Goal: Task Accomplishment & Management: Complete application form

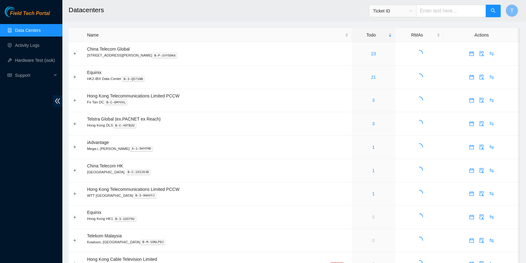
click at [0, 201] on div "Field Tech Portal Data Centers Activity Logs Hardware Test (isok) Support" at bounding box center [31, 134] width 62 height 256
click at [19, 38] on ul "Data Centers Activity Logs Hardware Test (isok) Support" at bounding box center [31, 53] width 62 height 60
click at [19, 46] on link "Activity Logs" at bounding box center [27, 45] width 25 height 5
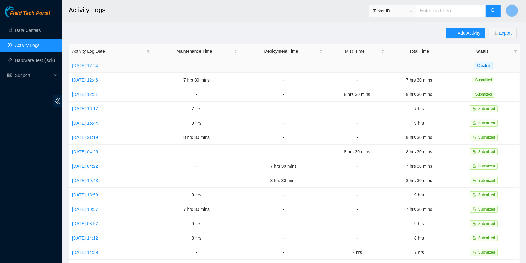
click at [85, 66] on link "[DATE] 17:24" at bounding box center [85, 65] width 26 height 5
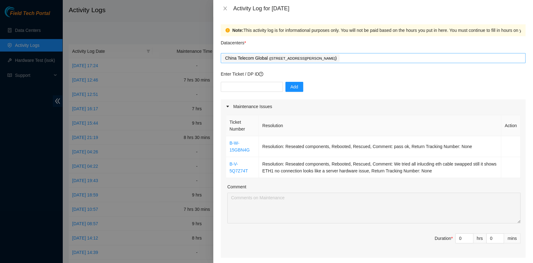
click at [365, 58] on div "China Telecom Global ( Room B11, 2/F, 18 Chun Yat Street, TKO , Hong Kong )" at bounding box center [372, 58] width 301 height 9
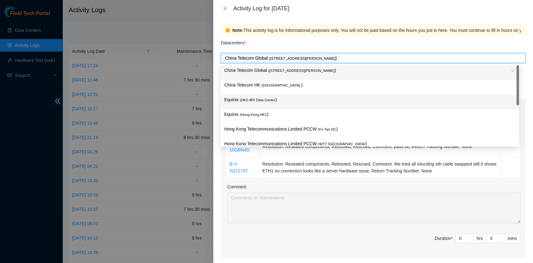
click at [287, 104] on div "Equinix ( HK2-IBX Data Center )" at bounding box center [369, 102] width 291 height 12
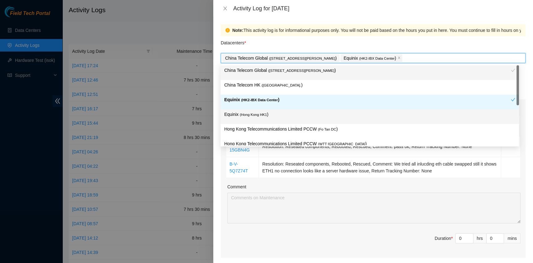
click at [278, 112] on p "Equinix ( Hong Kong HK1 )" at bounding box center [369, 114] width 291 height 7
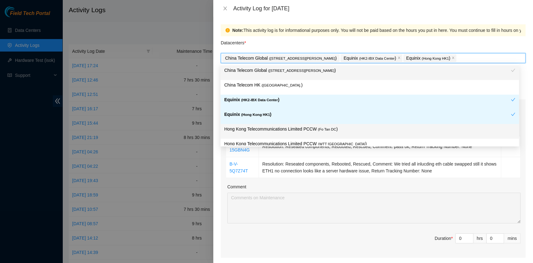
click at [326, 192] on div "Comment" at bounding box center [373, 187] width 293 height 9
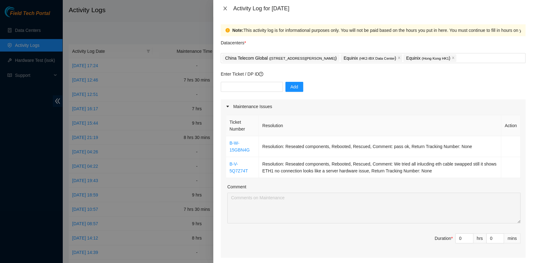
click at [228, 7] on button "Close" at bounding box center [225, 9] width 9 height 6
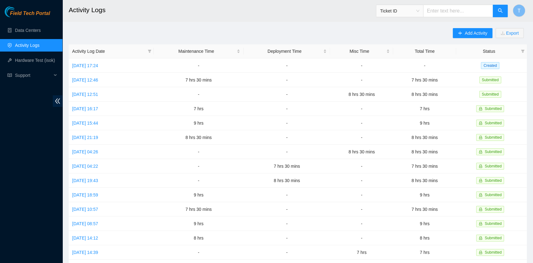
click at [228, 7] on h2 "Activity Logs" at bounding box center [251, 10] width 364 height 20
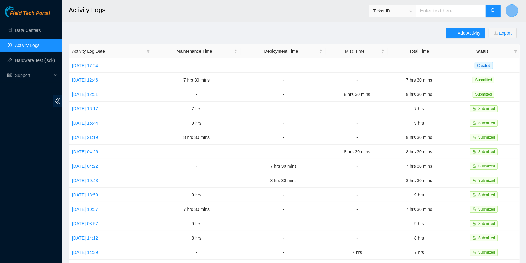
click at [509, 12] on button "T" at bounding box center [512, 10] width 12 height 12
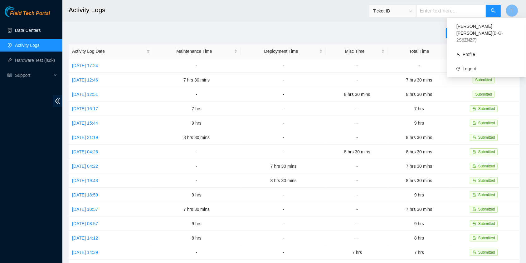
click at [15, 29] on link "Data Centers" at bounding box center [28, 30] width 26 height 5
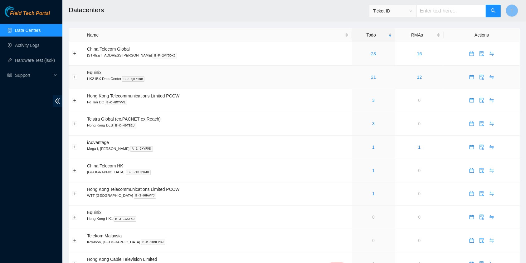
click at [371, 79] on link "21" at bounding box center [373, 77] width 5 height 5
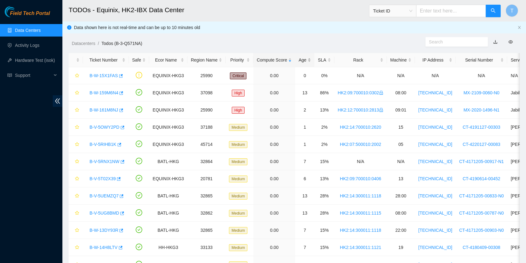
click at [303, 60] on div "Age" at bounding box center [305, 59] width 12 height 7
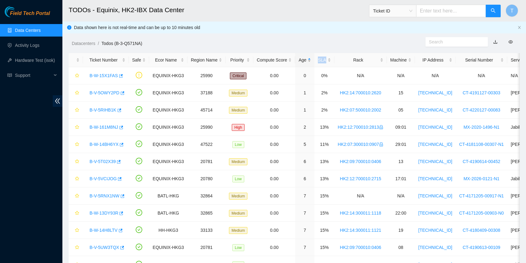
click at [303, 60] on div "Age" at bounding box center [305, 59] width 12 height 7
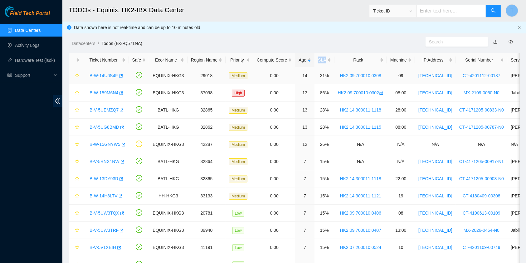
click at [106, 75] on link "B-W-14U6S4F" at bounding box center [104, 75] width 28 height 5
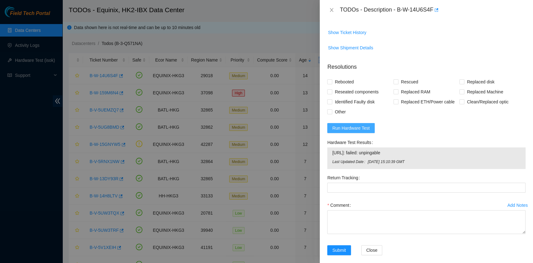
click at [363, 125] on button "Run Hardware Test" at bounding box center [350, 128] width 47 height 10
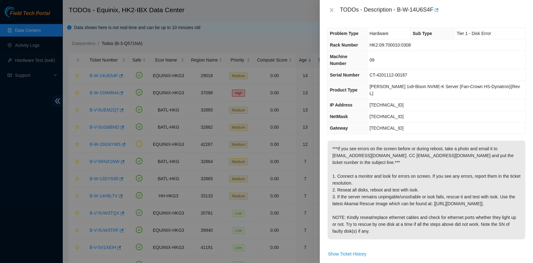
click at [47, 135] on div at bounding box center [266, 131] width 533 height 263
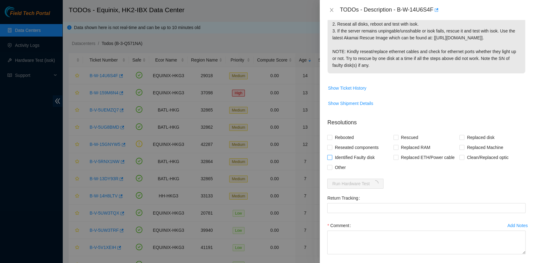
scroll to position [166, 0]
click at [1, 119] on div at bounding box center [266, 131] width 533 height 263
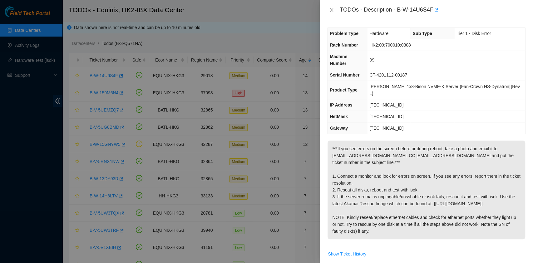
scroll to position [0, 0]
click at [32, 175] on div at bounding box center [266, 131] width 533 height 263
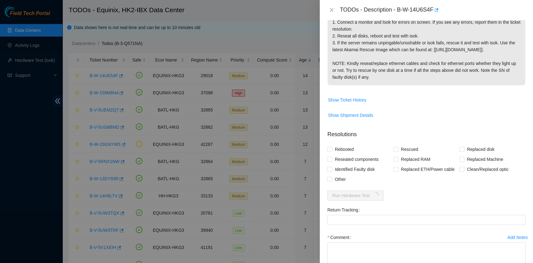
scroll to position [186, 0]
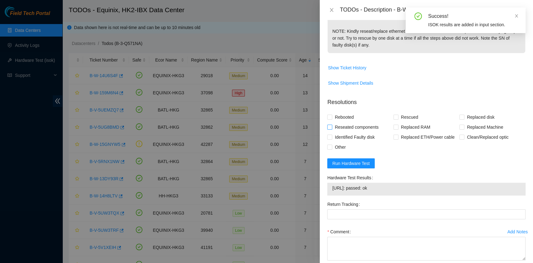
drag, startPoint x: 337, startPoint y: 120, endPoint x: 337, endPoint y: 117, distance: 3.4
click at [337, 122] on span "Reseated components" at bounding box center [356, 127] width 49 height 10
click at [331, 124] on input "Reseated components" at bounding box center [329, 126] width 4 height 4
checkbox input "true"
click at [337, 112] on span "Rebooted" at bounding box center [344, 117] width 24 height 10
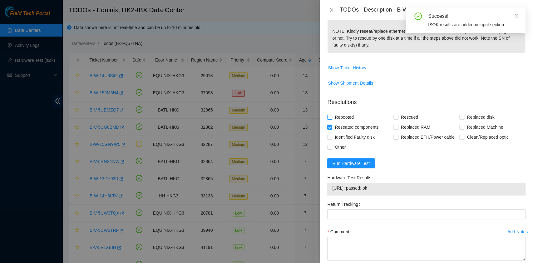
click at [331, 115] on input "Rebooted" at bounding box center [329, 117] width 4 height 4
checkbox input "true"
click at [400, 112] on span "Rescued" at bounding box center [409, 117] width 22 height 10
click at [397, 115] on input "Rescued" at bounding box center [395, 117] width 4 height 4
checkbox input "true"
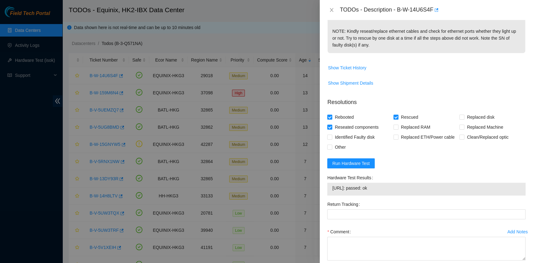
click at [345, 227] on label "Comment" at bounding box center [340, 232] width 26 height 10
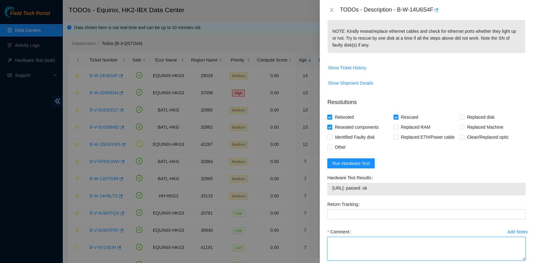
click at [345, 236] on textarea "Comment" at bounding box center [426, 248] width 198 height 24
click at [347, 236] on textarea "Comment" at bounding box center [426, 248] width 198 height 24
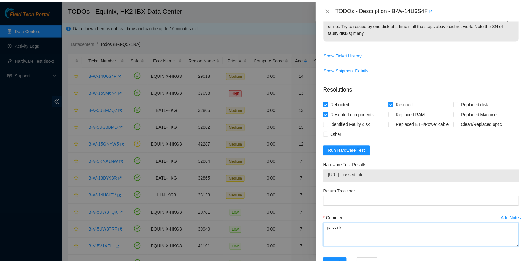
scroll to position [212, 0]
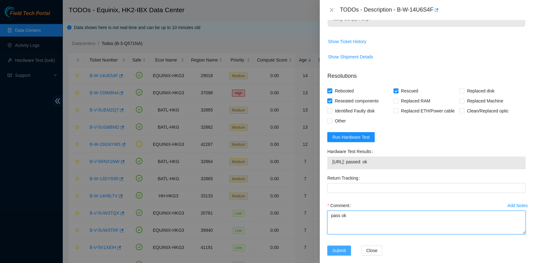
type textarea "pass ok"
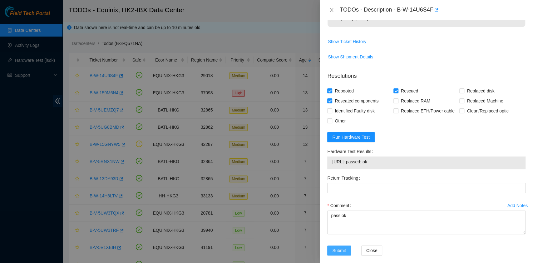
click at [339, 245] on button "Submit" at bounding box center [339, 250] width 24 height 10
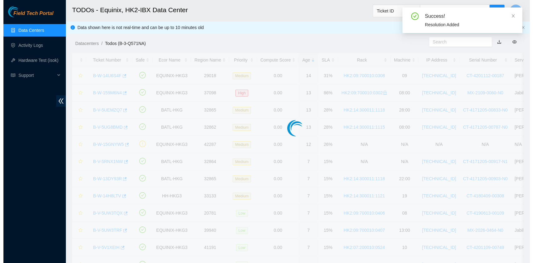
scroll to position [159, 0]
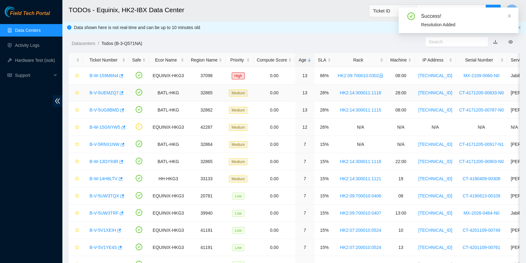
click at [107, 93] on link "B-V-5UEMZQ7" at bounding box center [104, 92] width 29 height 5
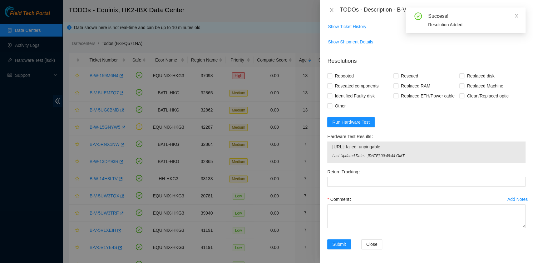
scroll to position [155, 0]
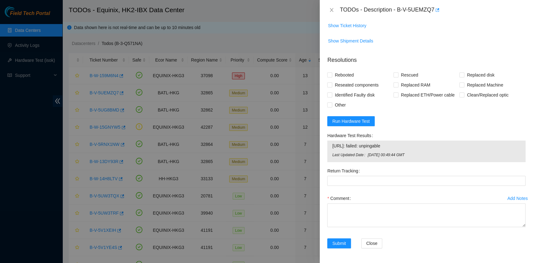
click at [364, 113] on form "Resolutions Rebooted Rescued Replaced disk Reseated components Replaced RAM Rep…" at bounding box center [426, 153] width 198 height 205
click at [363, 122] on span "Run Hardware Test" at bounding box center [350, 121] width 37 height 7
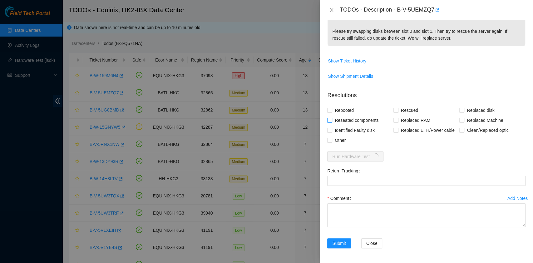
click at [345, 116] on span "Reseated components" at bounding box center [356, 120] width 49 height 10
click at [331, 118] on input "Reseated components" at bounding box center [329, 120] width 4 height 4
checkbox input "true"
click at [342, 110] on span "Rebooted" at bounding box center [344, 110] width 24 height 10
click at [331, 110] on input "Rebooted" at bounding box center [329, 110] width 4 height 4
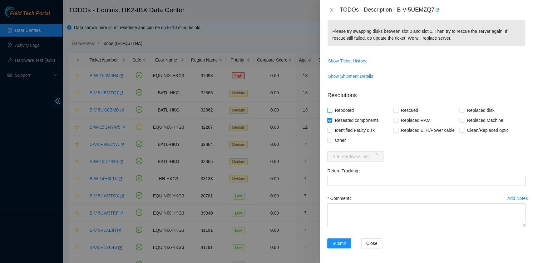
checkbox input "true"
click at [402, 108] on span "Rescued" at bounding box center [409, 110] width 22 height 10
click at [397, 108] on input "Rescued" at bounding box center [395, 110] width 4 height 4
checkbox input "true"
click at [363, 238] on button "Close" at bounding box center [371, 243] width 21 height 10
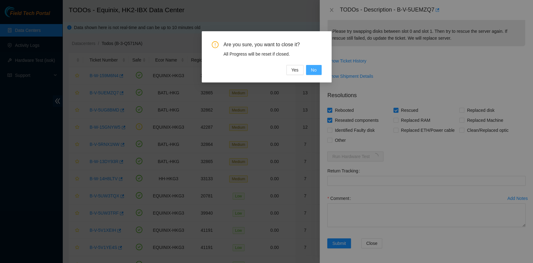
click at [313, 70] on span "No" at bounding box center [314, 69] width 6 height 7
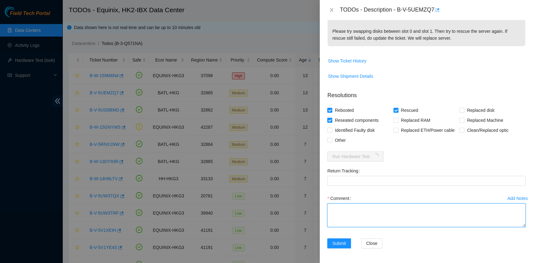
click at [349, 212] on textarea "Comment" at bounding box center [426, 215] width 198 height 24
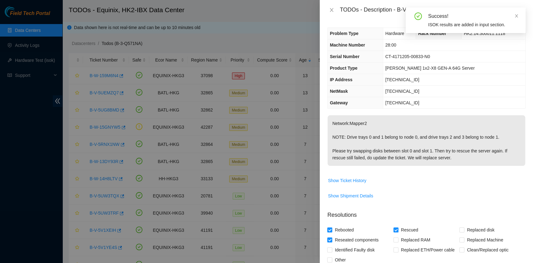
click at [47, 170] on div at bounding box center [266, 131] width 533 height 263
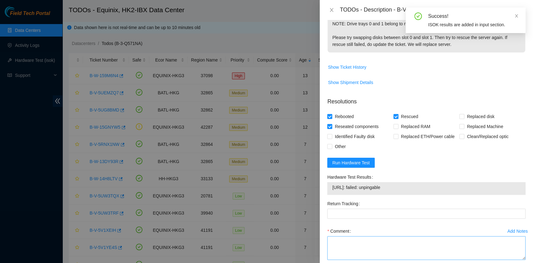
scroll to position [146, 0]
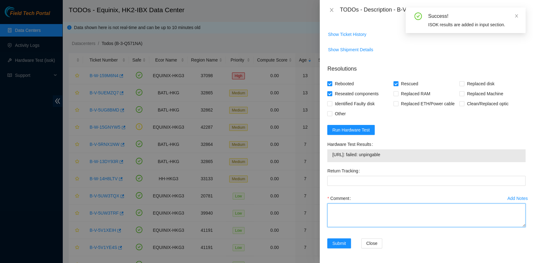
click at [380, 211] on textarea "Comment" at bounding box center [426, 215] width 198 height 24
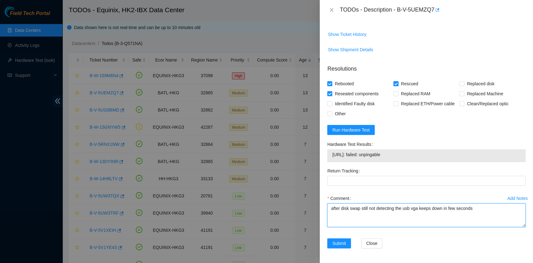
type textarea "after disk swap still not detecting the usb vga keeps down in few seconds"
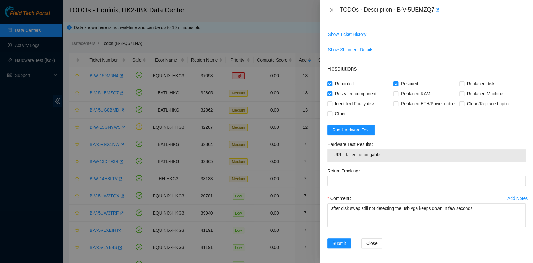
click at [401, 84] on span "Rescued" at bounding box center [409, 84] width 22 height 10
click at [397, 84] on input "Rescued" at bounding box center [395, 83] width 4 height 4
checkbox input "false"
click at [335, 244] on span "Submit" at bounding box center [339, 243] width 14 height 7
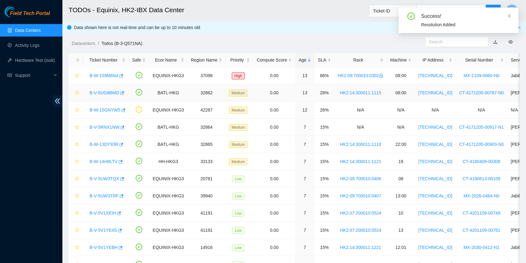
click at [105, 92] on link "B-V-5UG8BMD" at bounding box center [105, 92] width 30 height 5
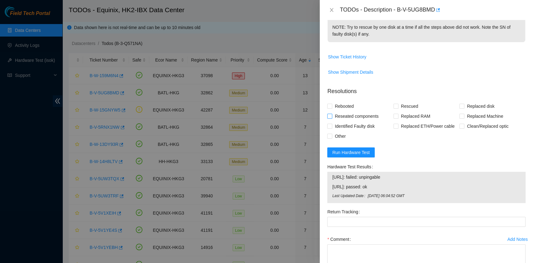
click at [353, 116] on span "Reseated components" at bounding box center [356, 116] width 49 height 10
click at [331, 116] on input "Reseated components" at bounding box center [329, 116] width 4 height 4
checkbox input "true"
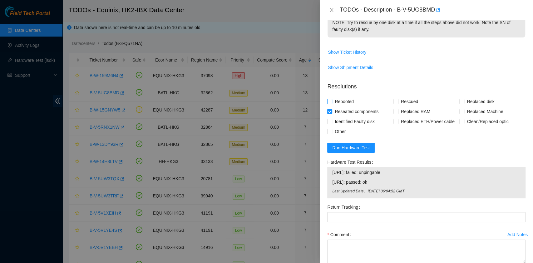
click at [346, 103] on span "Rebooted" at bounding box center [344, 101] width 24 height 10
click at [331, 103] on input "Rebooted" at bounding box center [329, 101] width 4 height 4
checkbox input "true"
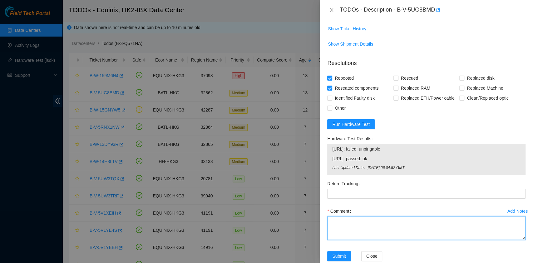
click at [360, 231] on textarea "Comment" at bounding box center [426, 228] width 198 height 24
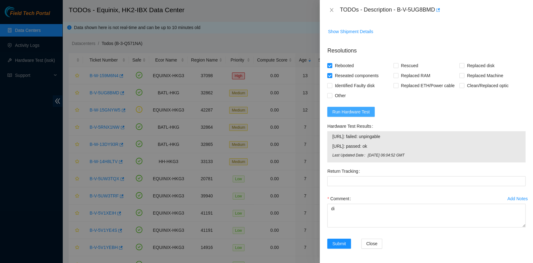
click at [358, 109] on span "Run Hardware Test" at bounding box center [350, 111] width 37 height 7
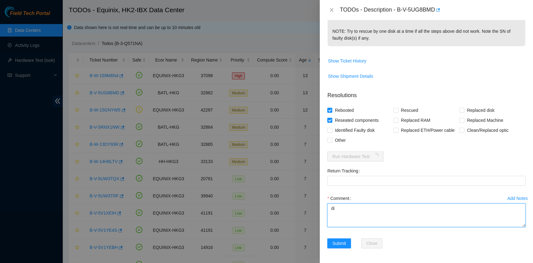
click at [359, 209] on textarea "di" at bounding box center [426, 215] width 198 height 24
type textarea "disk shuffle and reseay cables still no vga to further trouble shoot"
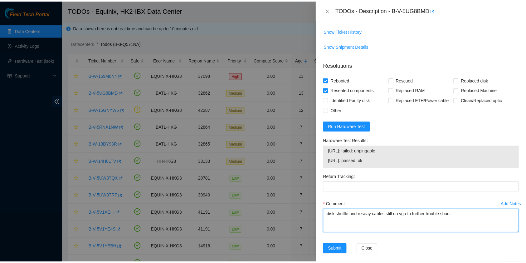
scroll to position [231, 0]
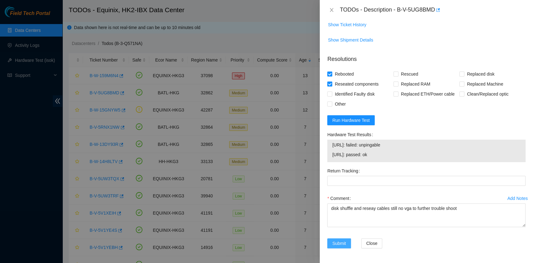
click at [342, 242] on span "Submit" at bounding box center [339, 243] width 14 height 7
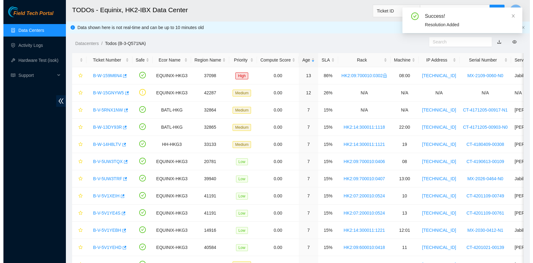
scroll to position [142, 0]
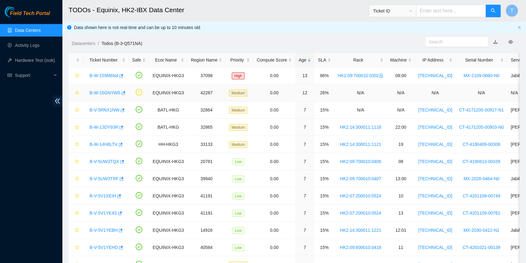
click at [114, 90] on link "B-W-15GNYW5" at bounding box center [105, 92] width 31 height 5
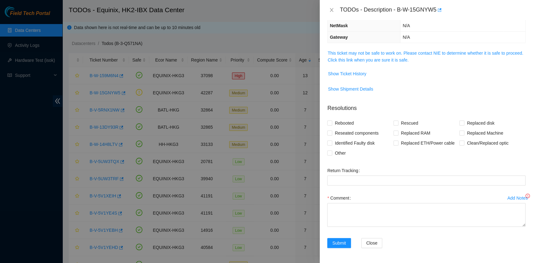
scroll to position [65, 0]
click at [392, 53] on link "This ticket may not be safe to work on. Please contact NIE to determine whether…" at bounding box center [424, 57] width 195 height 12
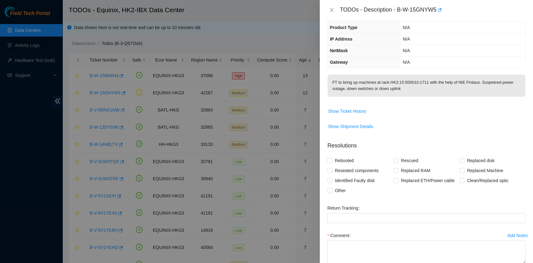
scroll to position [0, 0]
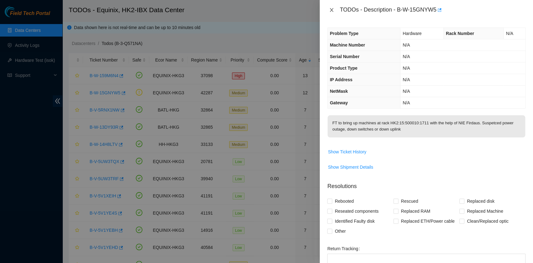
click at [330, 11] on icon "close" at bounding box center [331, 10] width 3 height 4
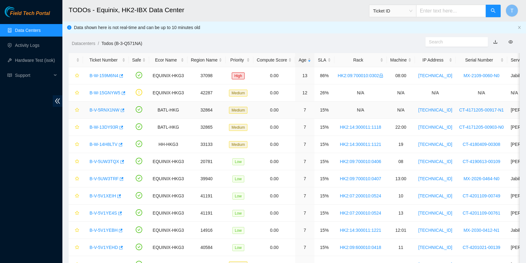
click at [109, 110] on link "B-V-5RNX1NW" at bounding box center [105, 109] width 30 height 5
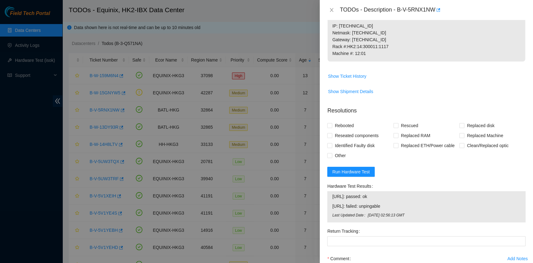
scroll to position [267, 0]
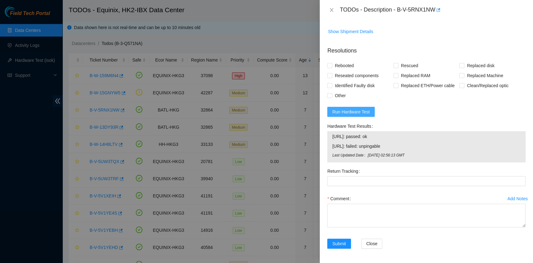
click at [363, 114] on span "Run Hardware Test" at bounding box center [350, 111] width 37 height 7
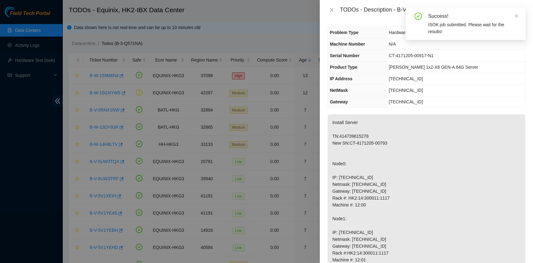
scroll to position [0, 0]
click at [514, 16] on icon "close" at bounding box center [516, 16] width 4 height 4
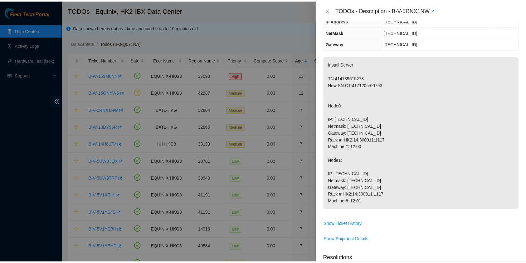
scroll to position [57, 0]
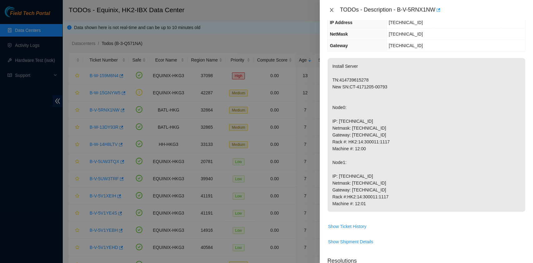
click at [333, 9] on icon "close" at bounding box center [331, 9] width 5 height 5
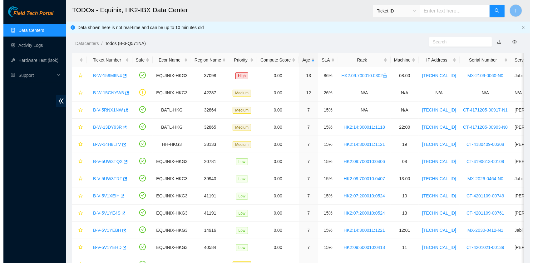
scroll to position [85, 0]
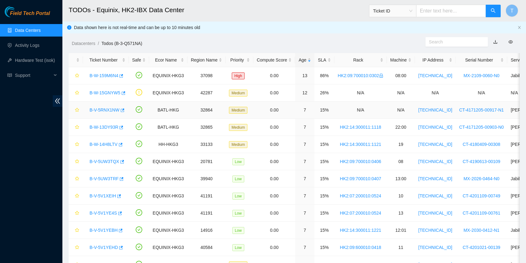
click at [109, 107] on link "B-V-5RNX1NW" at bounding box center [105, 109] width 30 height 5
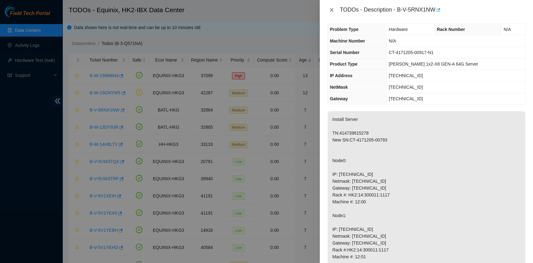
scroll to position [0, 0]
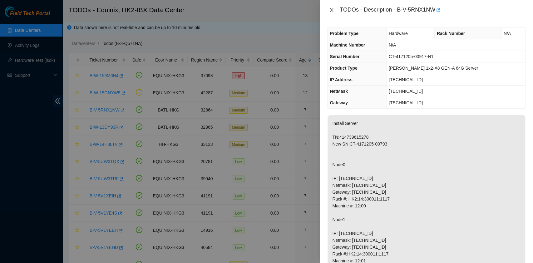
click at [333, 9] on icon "close" at bounding box center [331, 9] width 5 height 5
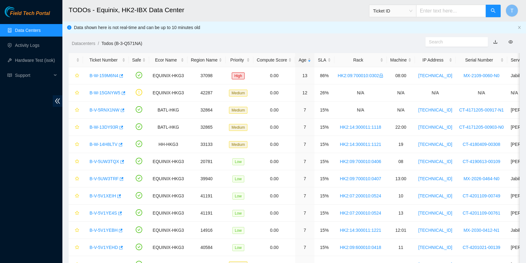
click at [23, 169] on div "Field Tech Portal Data Centers Activity Logs Hardware Test (isok) Support" at bounding box center [31, 134] width 62 height 256
click at [99, 142] on link "B-W-14H8LTV" at bounding box center [104, 144] width 28 height 5
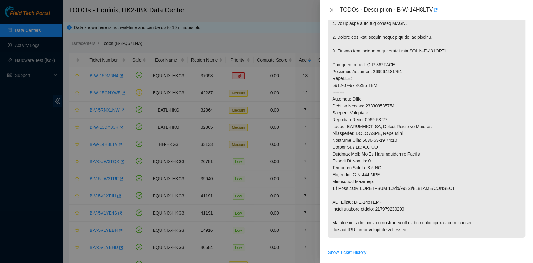
scroll to position [399, 0]
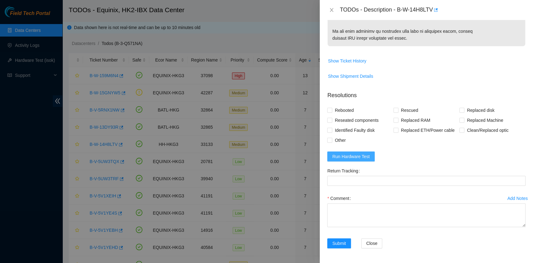
click at [362, 154] on span "Run Hardware Test" at bounding box center [350, 156] width 37 height 7
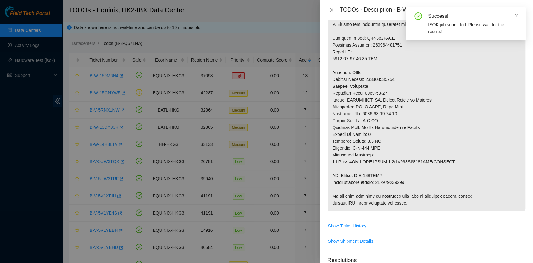
scroll to position [233, 0]
click at [517, 15] on icon "close" at bounding box center [516, 16] width 4 height 4
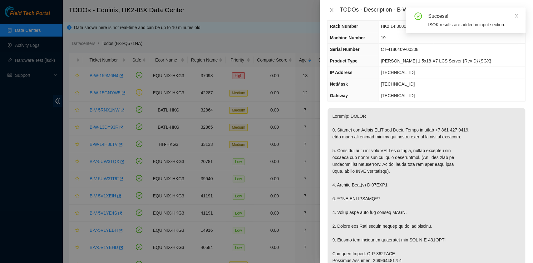
scroll to position [0, 0]
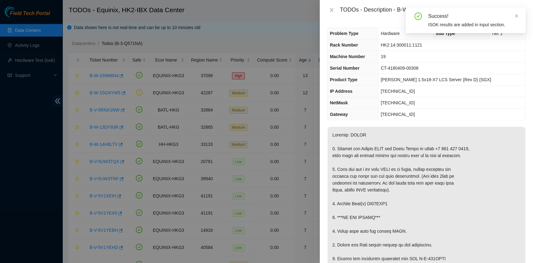
click at [518, 14] on div "Success! ISOK results are added in input section." at bounding box center [465, 20] width 120 height 26
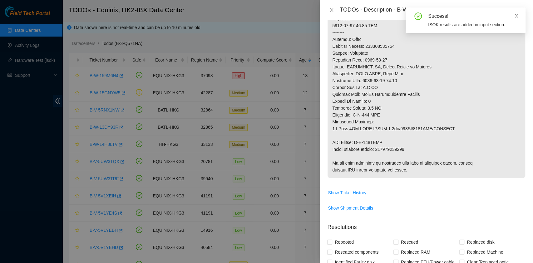
click at [517, 14] on icon "close" at bounding box center [516, 16] width 4 height 4
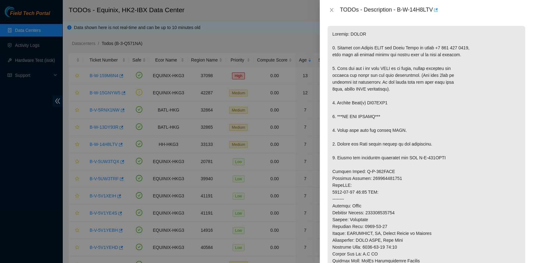
scroll to position [100, 0]
drag, startPoint x: 397, startPoint y: 10, endPoint x: 433, endPoint y: 15, distance: 36.1
click at [433, 15] on div "TODOs - Description - B-W-14H8LTV" at bounding box center [432, 10] width 186 height 10
copy div "B-W-14H8LTV"
click at [437, 224] on p at bounding box center [425, 185] width 197 height 318
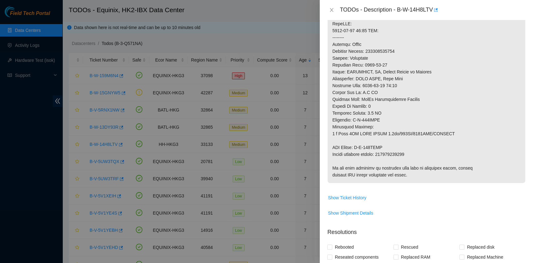
scroll to position [263, 0]
drag, startPoint x: 414, startPoint y: 151, endPoint x: 381, endPoint y: 152, distance: 33.1
click at [381, 152] on p at bounding box center [425, 23] width 197 height 318
copy p "473665213750"
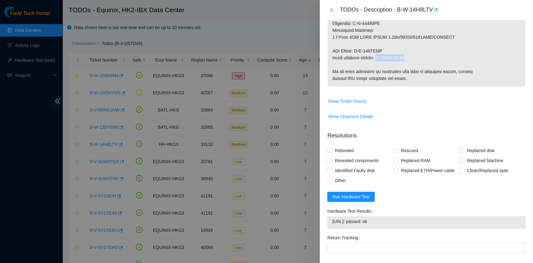
scroll to position [425, 0]
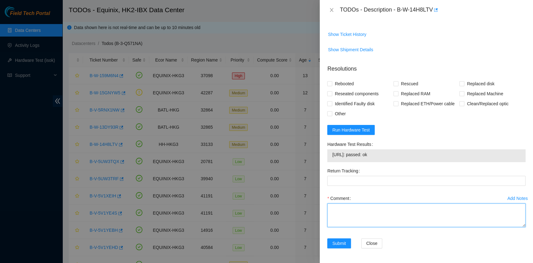
click at [382, 206] on textarea "Comment" at bounding box center [426, 215] width 198 height 24
type textarea "New Disk Serial Number Z1Z7LRC4 PASS OK"
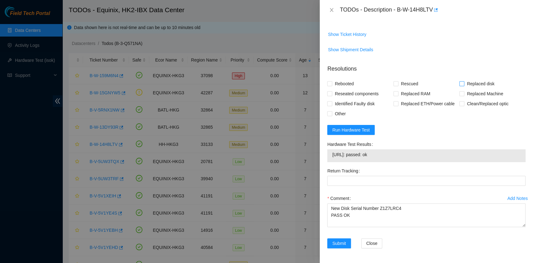
click at [464, 84] on span "Replaced disk" at bounding box center [480, 84] width 32 height 10
click at [463, 84] on input "Replaced disk" at bounding box center [461, 83] width 4 height 4
checkbox input "true"
click at [406, 83] on span "Rescued" at bounding box center [409, 84] width 22 height 10
click at [397, 83] on input "Rescued" at bounding box center [395, 83] width 4 height 4
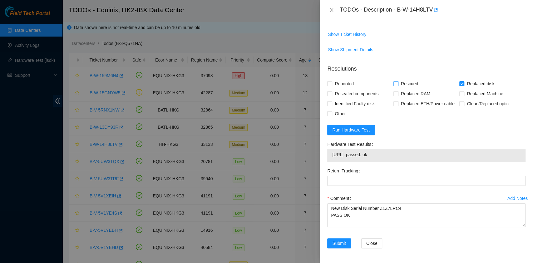
checkbox input "true"
click at [345, 84] on span "Rebooted" at bounding box center [344, 84] width 24 height 10
click at [331, 84] on input "Rebooted" at bounding box center [329, 83] width 4 height 4
checkbox input "true"
click at [345, 90] on span "Reseated components" at bounding box center [356, 94] width 49 height 10
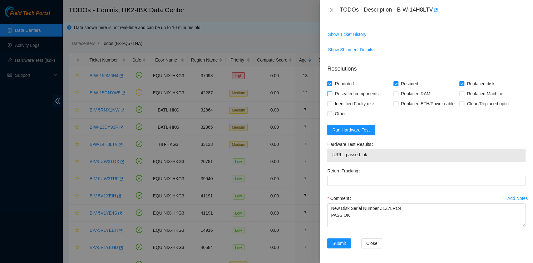
click at [331, 91] on input "Reseated components" at bounding box center [329, 93] width 4 height 4
checkbox input "true"
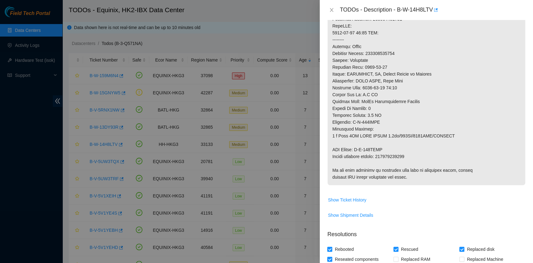
scroll to position [260, 0]
drag, startPoint x: 415, startPoint y: 154, endPoint x: 380, endPoint y: 155, distance: 35.3
click at [380, 155] on p at bounding box center [425, 26] width 197 height 318
copy p "473665213750"
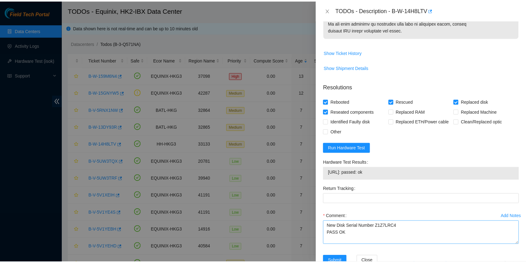
scroll to position [425, 0]
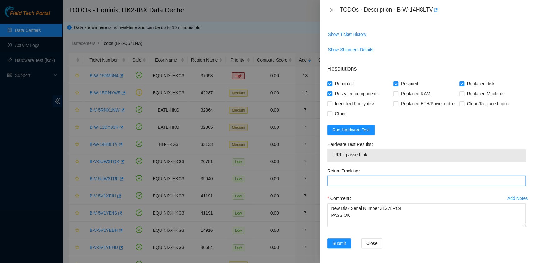
click at [349, 180] on Tracking "Return Tracking" at bounding box center [426, 181] width 198 height 10
paste Tracking "473665213750"
type Tracking "473665213750"
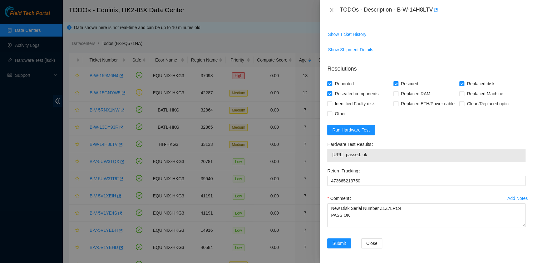
click at [342, 237] on div "Add Notes Comment New Disk Serial Number Z1Z7LRC4 PASS OK" at bounding box center [425, 215] width 203 height 45
click at [342, 242] on span "Submit" at bounding box center [339, 243] width 14 height 7
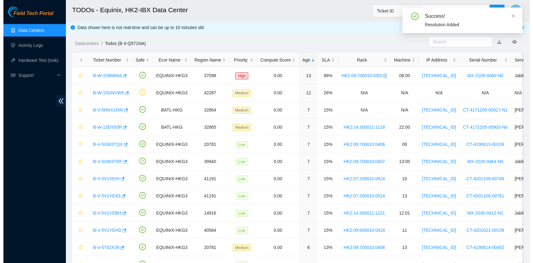
scroll to position [159, 0]
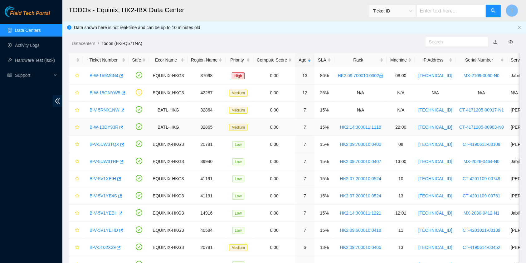
click at [112, 124] on link "B-W-13DY93R" at bounding box center [104, 126] width 29 height 5
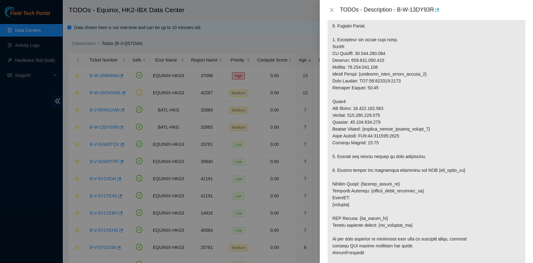
scroll to position [414, 0]
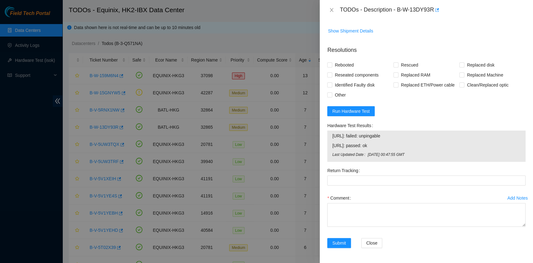
click at [357, 104] on form "Resolutions Rebooted Rescued Replaced disk Reseated components Replaced RAM Rep…" at bounding box center [426, 148] width 198 height 214
click at [359, 110] on span "Run Hardware Test" at bounding box center [350, 111] width 37 height 7
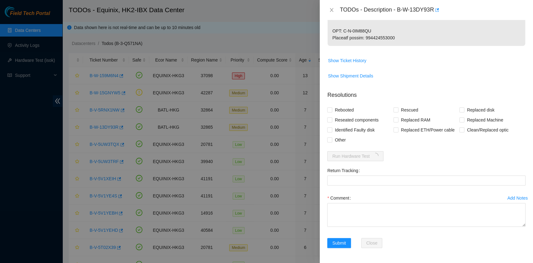
scroll to position [717, 0]
click at [23, 140] on div at bounding box center [266, 131] width 533 height 263
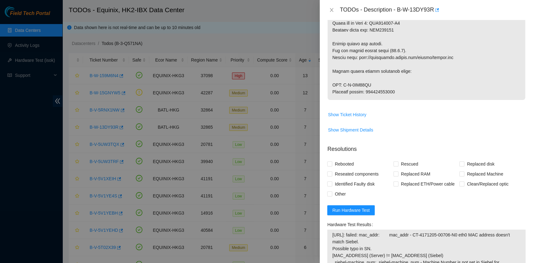
scroll to position [634, 0]
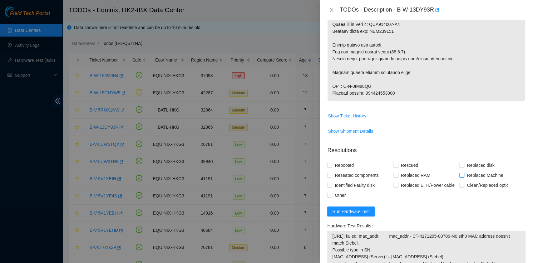
click at [470, 180] on span "Replaced Machine" at bounding box center [484, 175] width 41 height 10
click at [463, 177] on input "Replaced Machine" at bounding box center [461, 175] width 4 height 4
checkbox input "true"
click at [408, 170] on span "Rescued" at bounding box center [409, 165] width 22 height 10
click at [397, 167] on input "Rescued" at bounding box center [395, 165] width 4 height 4
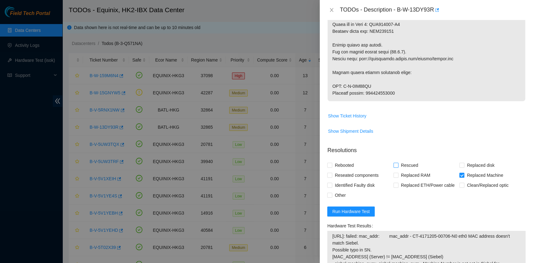
checkbox input "true"
click at [349, 170] on span "Rebooted" at bounding box center [344, 165] width 24 height 10
click at [344, 180] on span "Reseated components" at bounding box center [356, 175] width 49 height 10
click at [331, 177] on input "Reseated components" at bounding box center [329, 175] width 4 height 4
checkbox input "true"
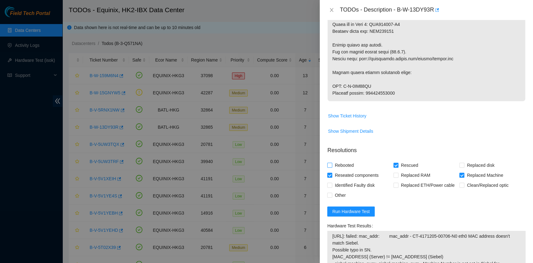
click at [339, 170] on span "Rebooted" at bounding box center [344, 165] width 24 height 10
click at [331, 167] on input "Rebooted" at bounding box center [329, 165] width 4 height 4
checkbox input "true"
drag, startPoint x: 397, startPoint y: 8, endPoint x: 447, endPoint y: 19, distance: 51.0
click at [447, 19] on div "TODOs - Description - B-W-13DY93R" at bounding box center [425, 10] width 213 height 20
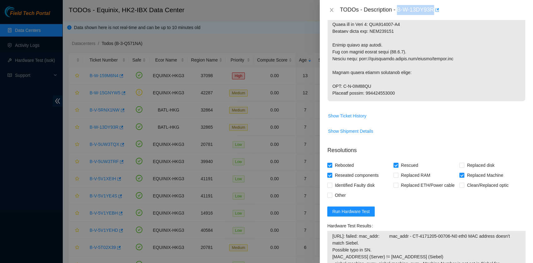
copy div "B-W-13DY93R"
drag, startPoint x: 407, startPoint y: 108, endPoint x: 367, endPoint y: 103, distance: 40.6
copy p "417328425046"
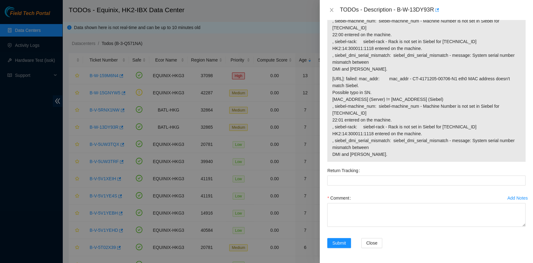
scroll to position [904, 0]
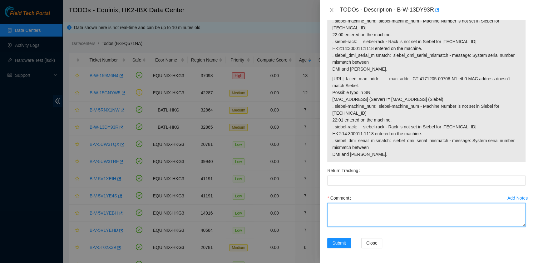
click at [386, 212] on textarea "Comment" at bounding box center [426, 215] width 198 height 24
type textarea "PASS OK"
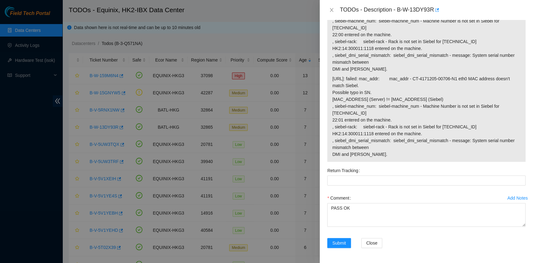
click at [412, 191] on div "Return Tracking" at bounding box center [425, 178] width 203 height 27
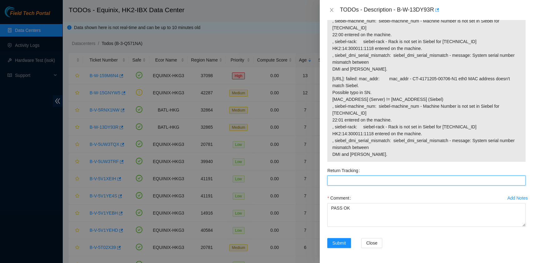
click at [406, 185] on Tracking "Return Tracking" at bounding box center [426, 180] width 198 height 10
paste Tracking "417328425046"
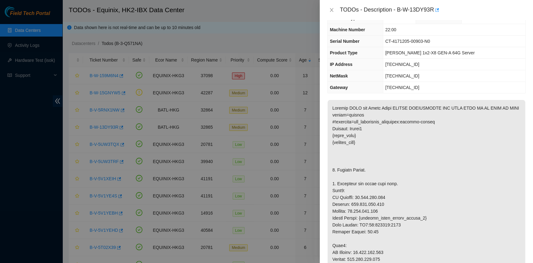
scroll to position [0, 0]
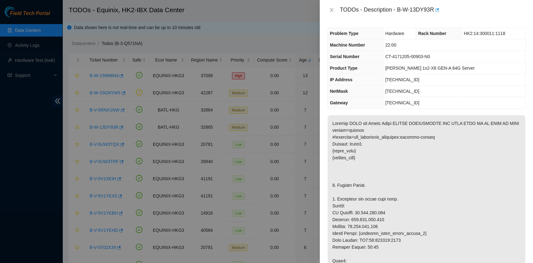
type Tracking "417328425046"
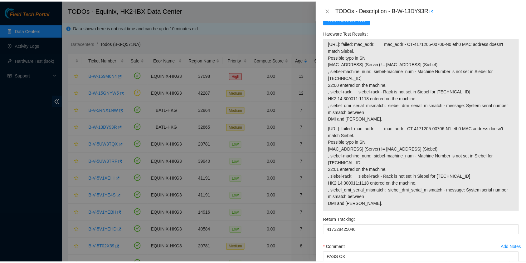
scroll to position [904, 0]
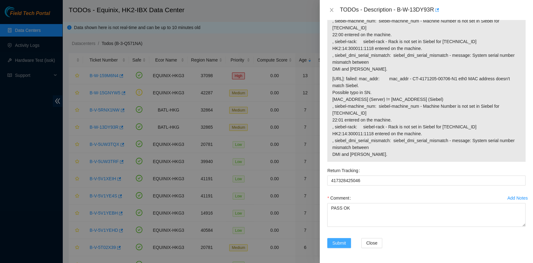
click at [345, 240] on span "Submit" at bounding box center [339, 242] width 14 height 7
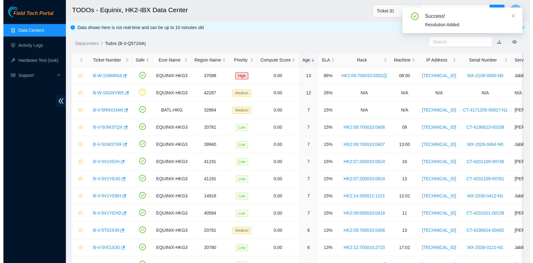
scroll to position [133, 0]
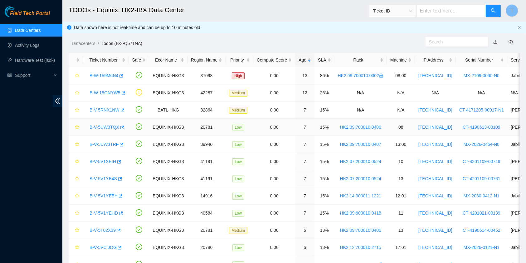
click at [97, 131] on div "B-V-5UW3TQX" at bounding box center [105, 127] width 39 height 10
click at [99, 126] on link "B-V-5UW3TQX" at bounding box center [105, 126] width 30 height 5
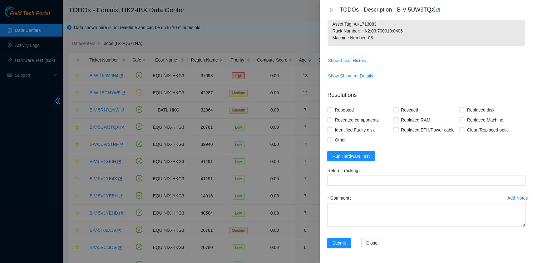
scroll to position [227, 0]
click at [354, 157] on span "Run Hardware Test" at bounding box center [350, 156] width 37 height 7
click at [13, 192] on div at bounding box center [266, 131] width 533 height 263
click at [411, 164] on form "Resolutions Rebooted Rescued Replaced disk Reseated components Replaced RAM Rep…" at bounding box center [426, 170] width 198 height 169
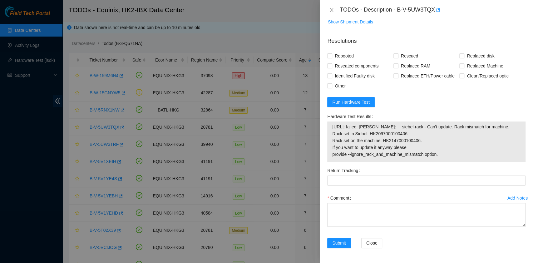
scroll to position [281, 0]
click at [380, 227] on div "Comment" at bounding box center [426, 211] width 198 height 37
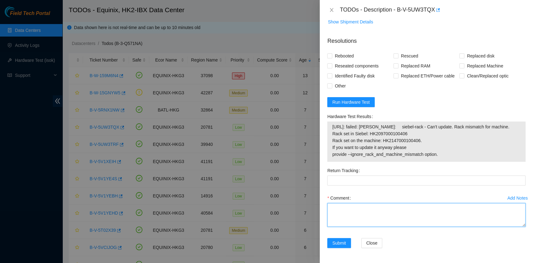
click at [380, 221] on textarea "Comment" at bounding box center [426, 215] width 198 height 24
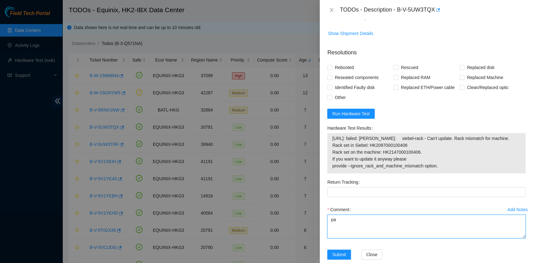
type textarea "pa"
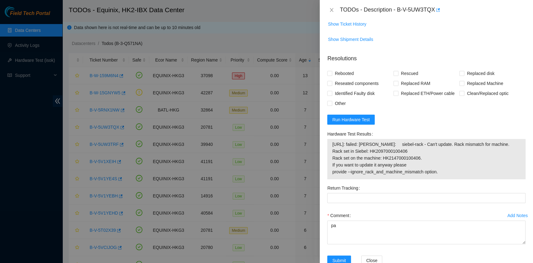
click at [328, 13] on div "TODOs - Description - B-V-5UW3TQX" at bounding box center [426, 10] width 198 height 10
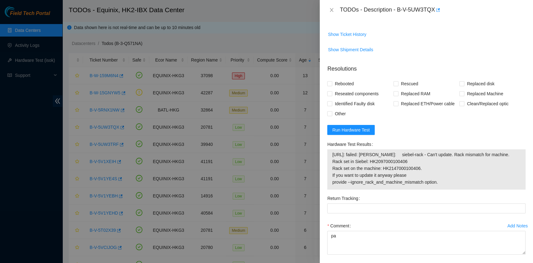
scroll to position [226, 0]
click at [332, 11] on icon "close" at bounding box center [331, 9] width 5 height 5
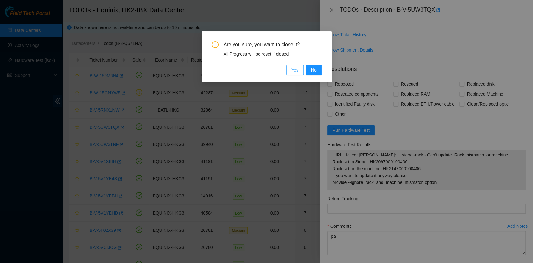
click at [295, 68] on span "Yes" at bounding box center [294, 69] width 7 height 7
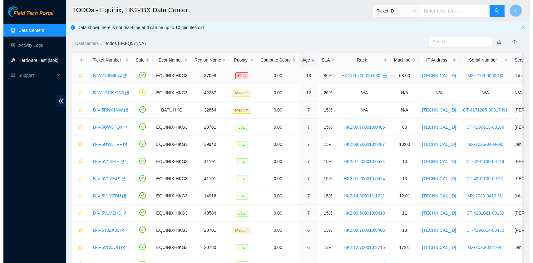
scroll to position [159, 0]
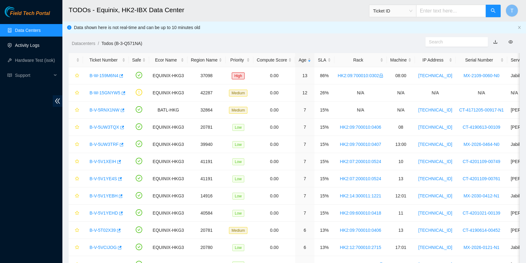
click at [26, 43] on link "Activity Logs" at bounding box center [27, 45] width 25 height 5
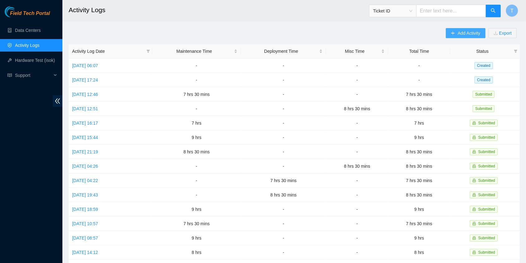
click at [460, 32] on span "Add Activity" at bounding box center [469, 33] width 22 height 7
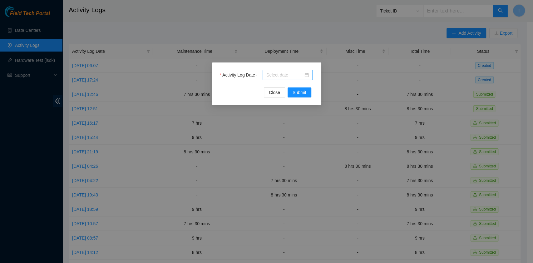
click at [285, 71] on div at bounding box center [287, 75] width 50 height 10
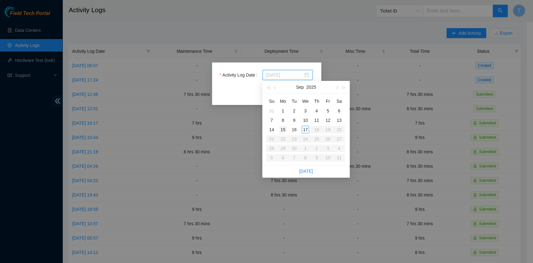
type input "2025-09-15"
click at [285, 129] on div "15" at bounding box center [282, 129] width 7 height 7
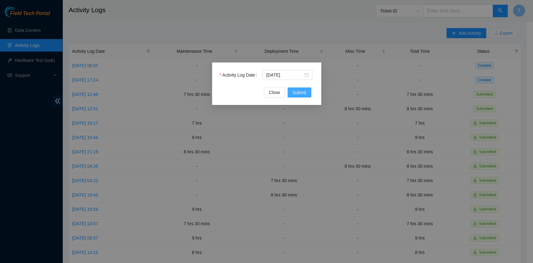
click at [303, 93] on span "Submit" at bounding box center [299, 92] width 14 height 7
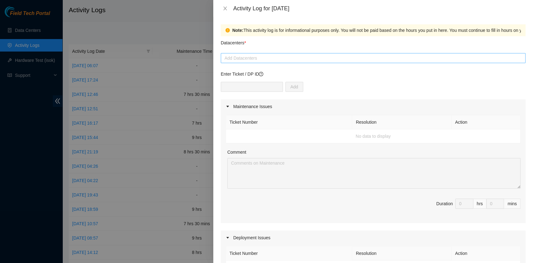
click at [281, 61] on div at bounding box center [372, 57] width 301 height 7
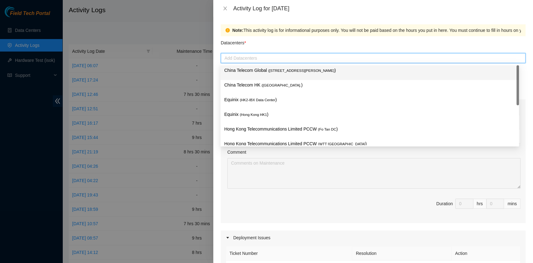
click at [280, 70] on span "( Room B11, 2/F, 18 Chun Yat Street, TKO , Hong Kong" at bounding box center [301, 71] width 66 height 4
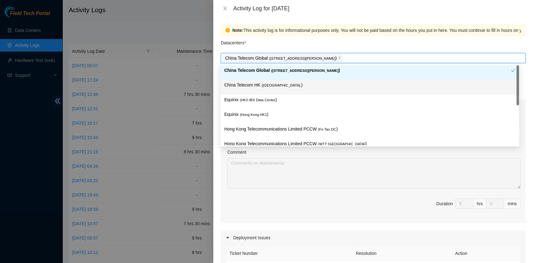
click at [274, 82] on p "China Telecom HK ( Hong Kong. )" at bounding box center [369, 84] width 291 height 7
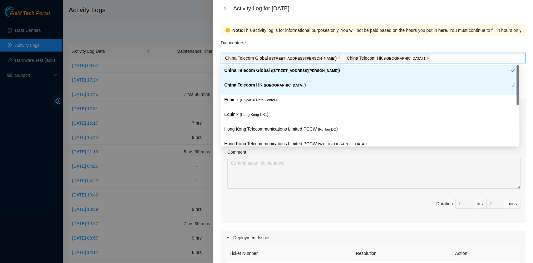
click at [267, 100] on span "( HK2-IBX Data Center" at bounding box center [258, 100] width 36 height 4
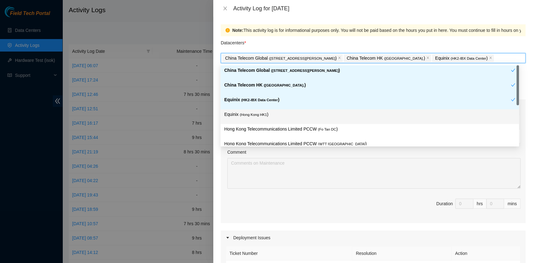
click at [263, 114] on span "( Hong Kong HK1" at bounding box center [253, 115] width 27 height 4
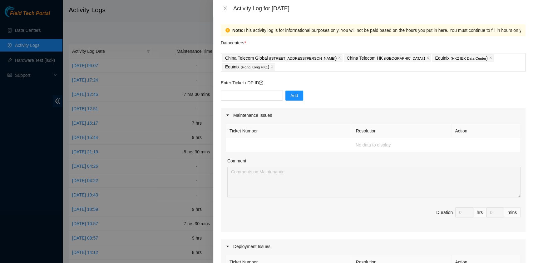
click at [257, 116] on div "Maintenance Issues" at bounding box center [373, 115] width 305 height 14
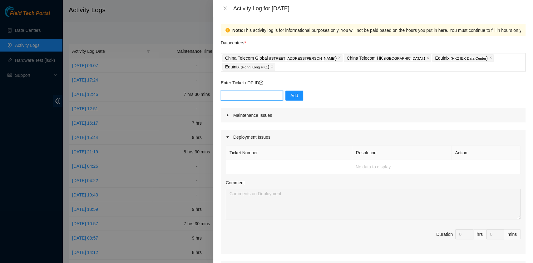
click at [256, 94] on input "text" at bounding box center [252, 95] width 62 height 10
paste input "B-W-15OW7PZ"
type input "B-W-15OW7PZ"
click at [285, 95] on button "Add" at bounding box center [294, 95] width 18 height 10
click at [331, 121] on div "Maintenance Issues" at bounding box center [373, 115] width 305 height 14
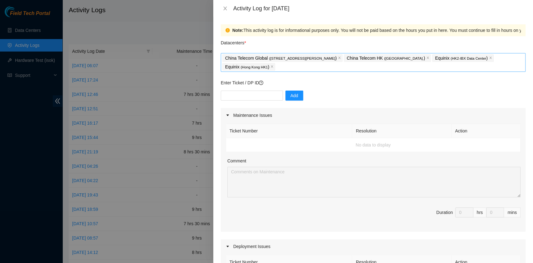
click at [337, 69] on div "China Telecom Global ( Room B11, 2/F, 18 Chun Yat Street, TKO , Hong Kong ) Chi…" at bounding box center [372, 62] width 301 height 17
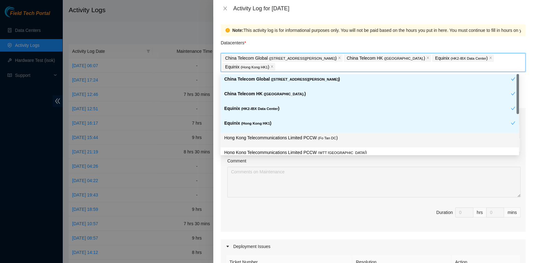
click at [269, 134] on p "Hong Kong Telecommunications Limited PCCW ( Fo Tan DC )" at bounding box center [369, 137] width 291 height 7
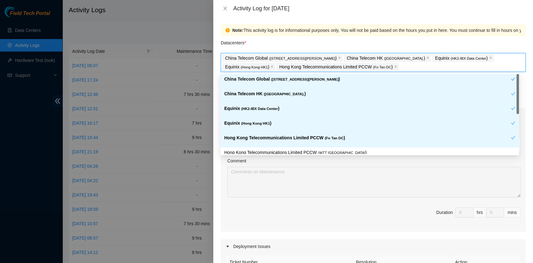
click at [297, 146] on div "Hong Kong Telecommunications Limited PCCW ( Fo Tan DC )" at bounding box center [369, 140] width 298 height 15
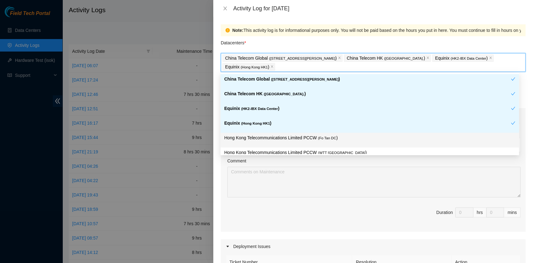
click at [320, 141] on p "Hong Kong Telecommunications Limited PCCW ( Fo Tan DC )" at bounding box center [369, 137] width 291 height 7
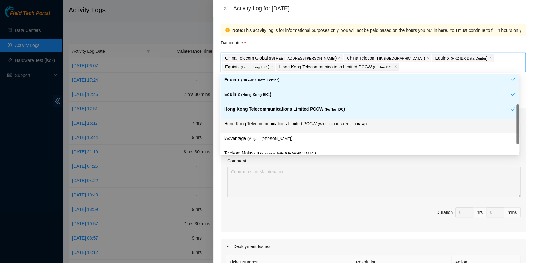
scroll to position [52, 0]
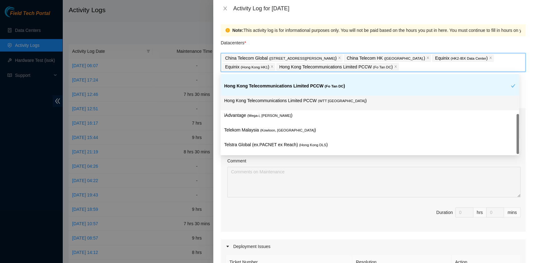
click at [290, 107] on div "Hong Kong Telecommunications Limited PCCW ( WTT DC )" at bounding box center [369, 103] width 291 height 12
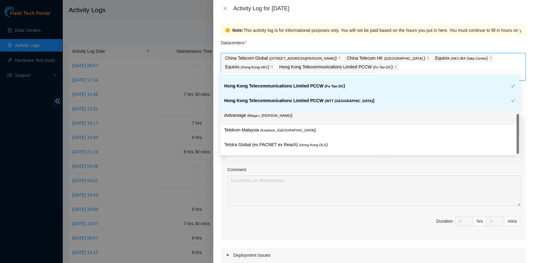
click at [287, 117] on p "iAdvantage ( Mega-i, Chai Wan )" at bounding box center [369, 115] width 291 height 7
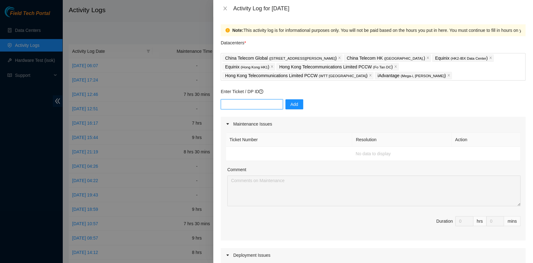
click at [262, 104] on input "text" at bounding box center [252, 104] width 62 height 10
paste input "B-W-15OW7QU"
type input "B-W-15OW7QU"
click at [291, 103] on span "Add" at bounding box center [294, 104] width 8 height 7
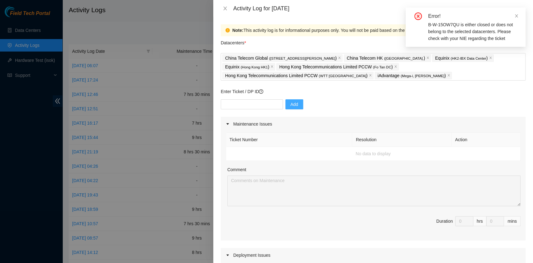
click at [520, 16] on div "Error! B-W-15OW7QU is either closed or does not belong to the selected datacent…" at bounding box center [465, 26] width 120 height 39
click at [263, 111] on div "Add" at bounding box center [373, 107] width 305 height 17
click at [253, 106] on input "text" at bounding box center [252, 104] width 62 height 10
paste input "B-W-15OW7M6"
type input "B-W-15OW7M6"
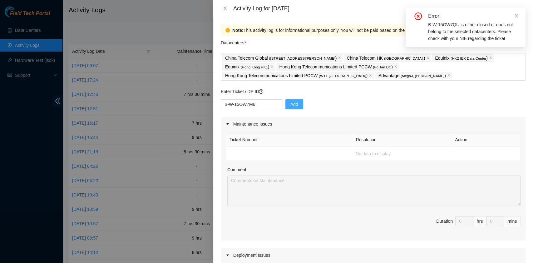
click at [285, 104] on button "Add" at bounding box center [294, 104] width 18 height 10
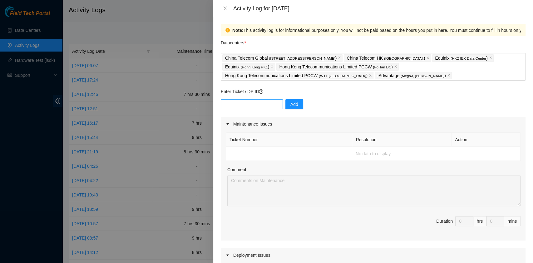
drag, startPoint x: 319, startPoint y: 130, endPoint x: 268, endPoint y: 109, distance: 55.6
click at [319, 130] on div "Maintenance Issues" at bounding box center [373, 124] width 305 height 14
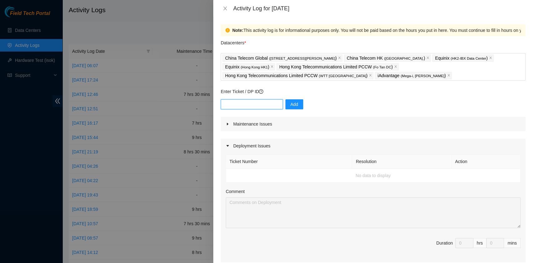
click at [267, 107] on input "text" at bounding box center [252, 104] width 62 height 10
paste input "B-W-14JWXHQ"
type input "B-W-14JWXHQ"
click at [295, 105] on button "Add" at bounding box center [294, 104] width 18 height 10
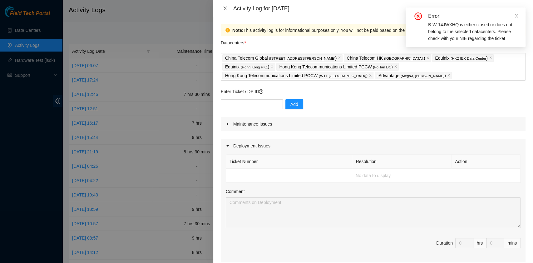
click at [225, 6] on icon "close" at bounding box center [224, 8] width 5 height 5
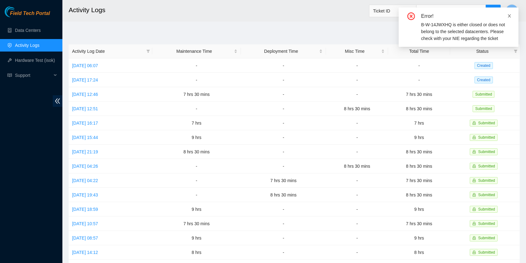
click at [509, 14] on icon "close" at bounding box center [509, 16] width 4 height 4
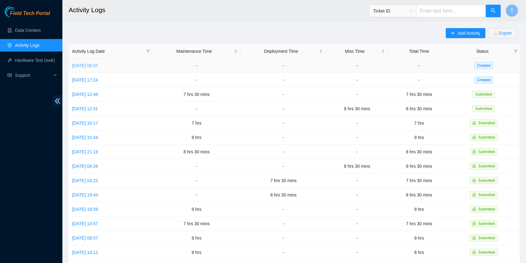
click at [98, 63] on link "Wed, 17 Sep 2025 06:07" at bounding box center [85, 65] width 26 height 5
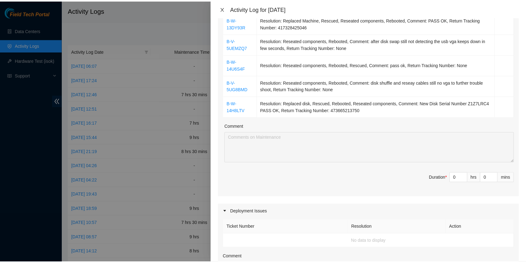
scroll to position [124, 0]
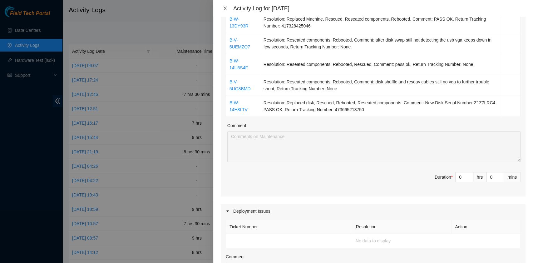
click at [227, 6] on icon "close" at bounding box center [224, 8] width 5 height 5
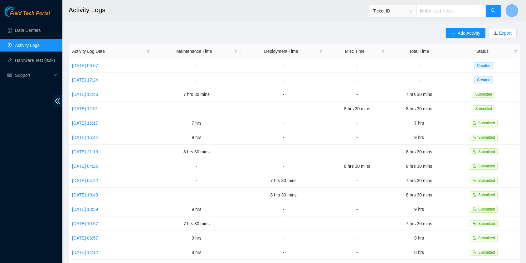
click at [510, 14] on span "T" at bounding box center [511, 11] width 3 height 8
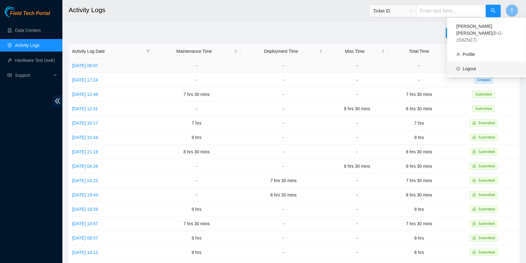
click at [463, 66] on link "Logout" at bounding box center [469, 68] width 13 height 5
